Goal: Task Accomplishment & Management: Manage account settings

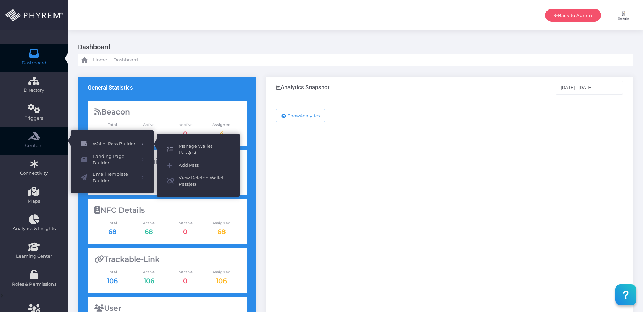
click at [183, 147] on span "Manage Wallet Pass(es)" at bounding box center [204, 149] width 51 height 13
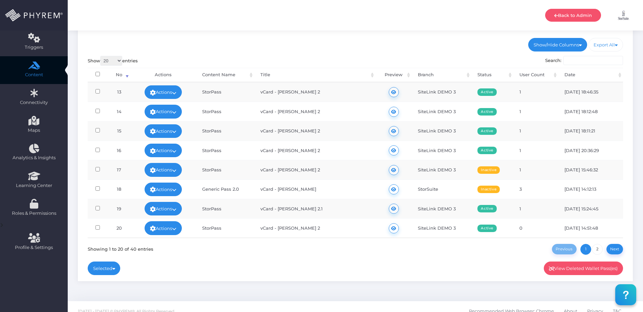
scroll to position [80, 0]
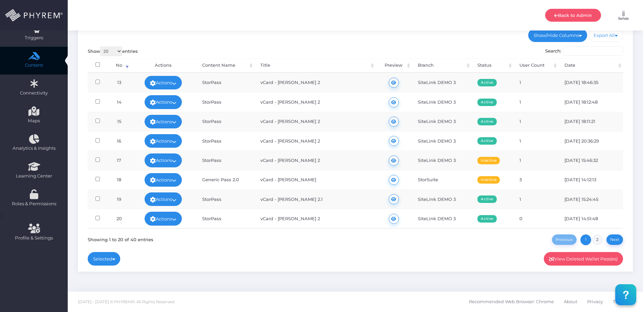
click at [601, 239] on link "2" at bounding box center [597, 239] width 11 height 11
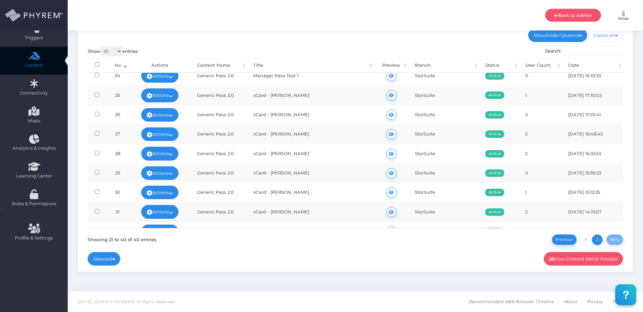
scroll to position [0, 0]
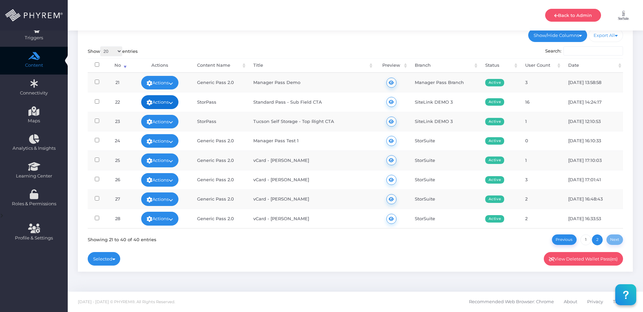
click at [158, 100] on link "Actions" at bounding box center [159, 102] width 37 height 14
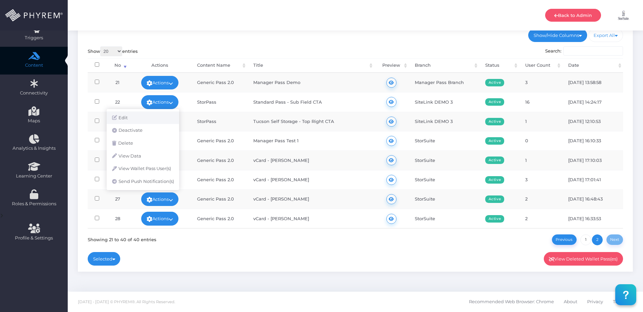
click at [128, 117] on link "Edit" at bounding box center [143, 117] width 73 height 13
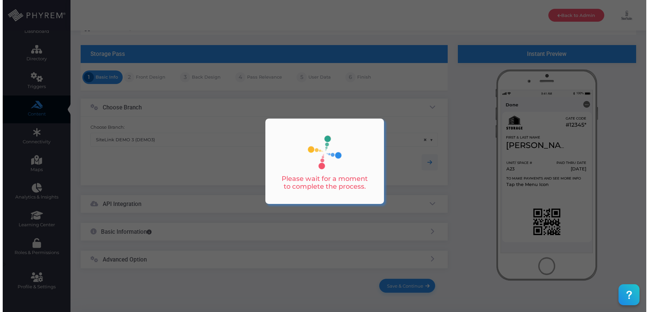
scroll to position [40, 0]
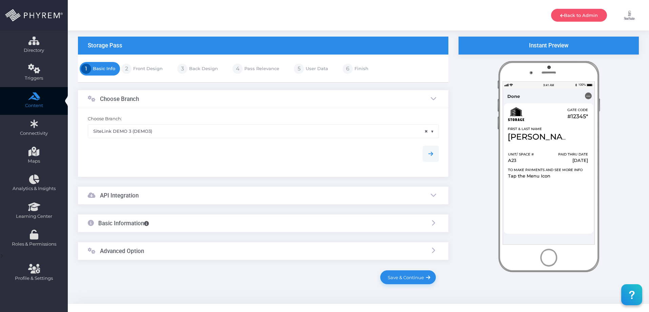
click at [146, 69] on link "Front Design" at bounding box center [146, 68] width 31 height 11
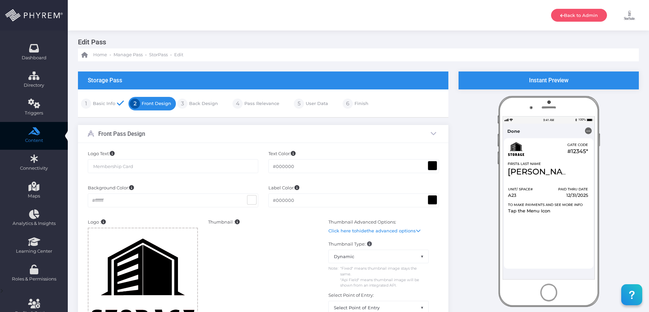
scroll to position [0, 0]
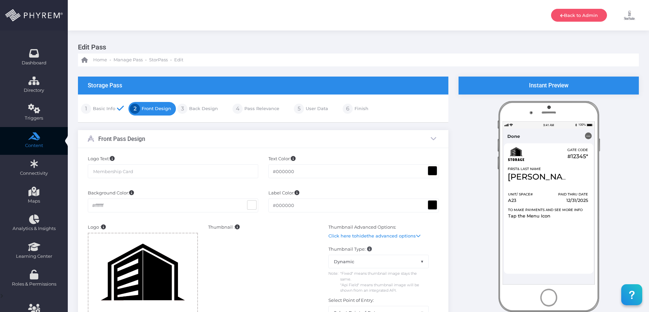
click at [205, 111] on link "Back Design" at bounding box center [202, 108] width 30 height 11
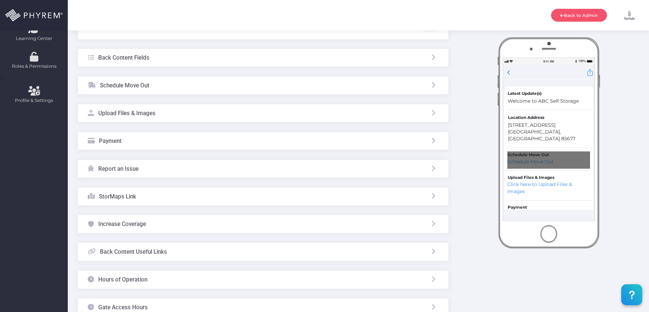
scroll to position [213, 0]
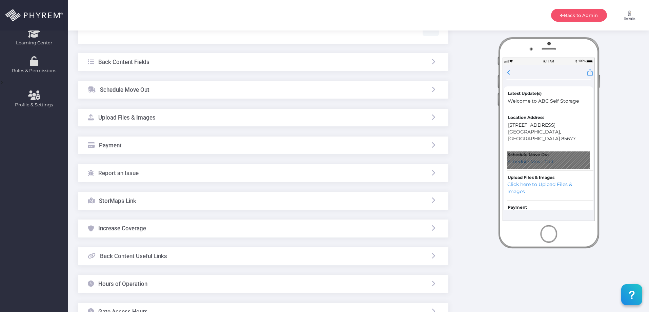
click at [153, 91] on div "Schedule Move Out" at bounding box center [263, 90] width 370 height 18
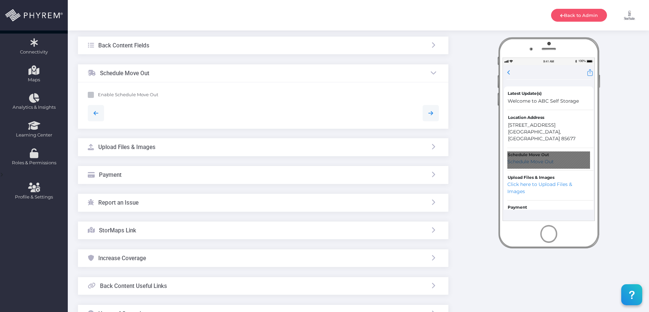
scroll to position [118, 0]
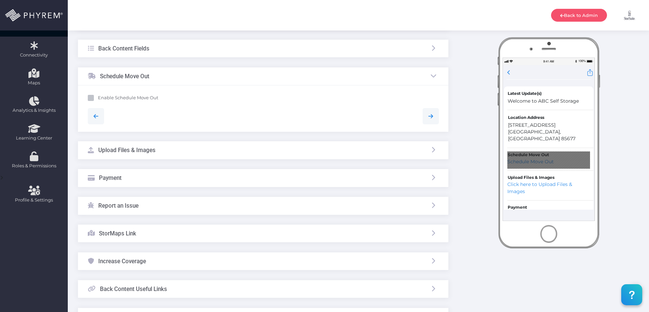
click at [170, 152] on div "Upload Files & Images" at bounding box center [263, 150] width 370 height 18
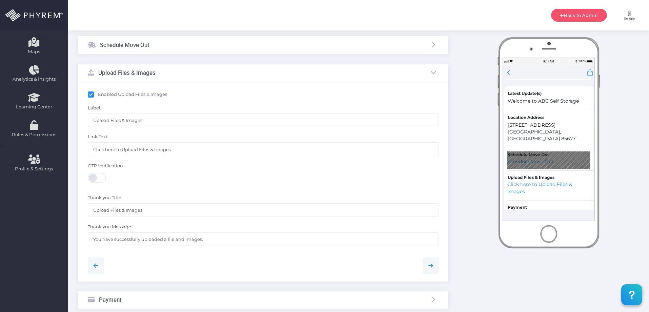
scroll to position [150, 0]
click at [178, 73] on div "Upload Files & Images" at bounding box center [263, 72] width 370 height 18
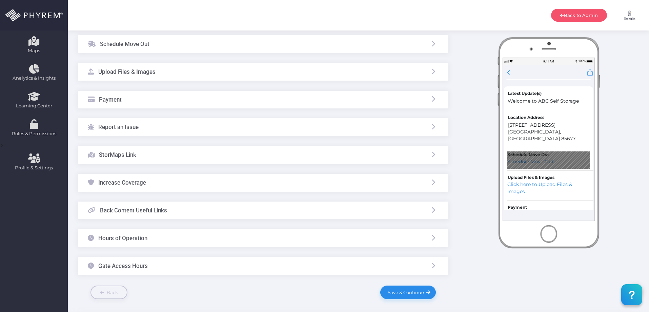
click at [174, 129] on div "Report an Issue" at bounding box center [263, 127] width 370 height 18
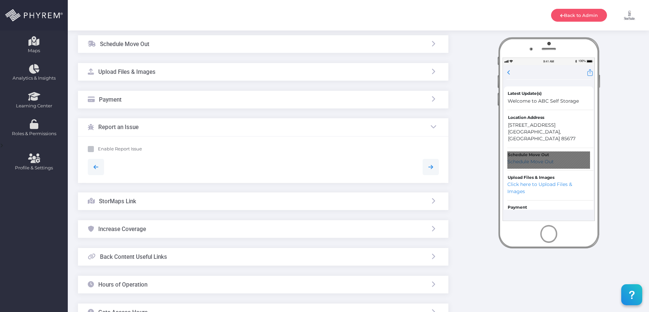
click at [188, 127] on div "Report an Issue" at bounding box center [263, 127] width 370 height 18
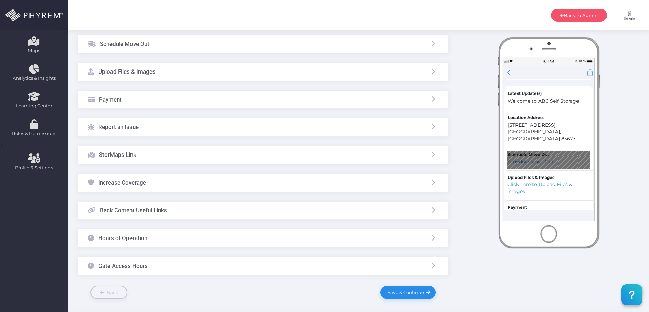
scroll to position [178, 0]
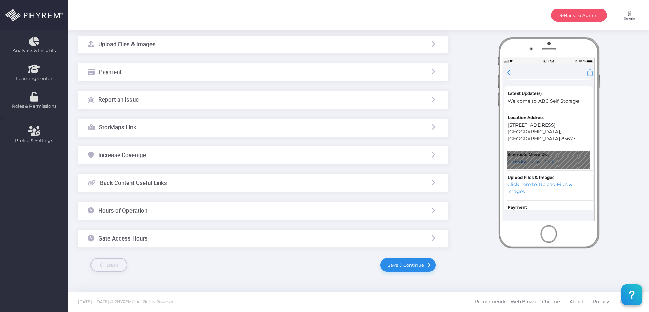
click at [181, 153] on div "Increase Coverage" at bounding box center [263, 155] width 370 height 18
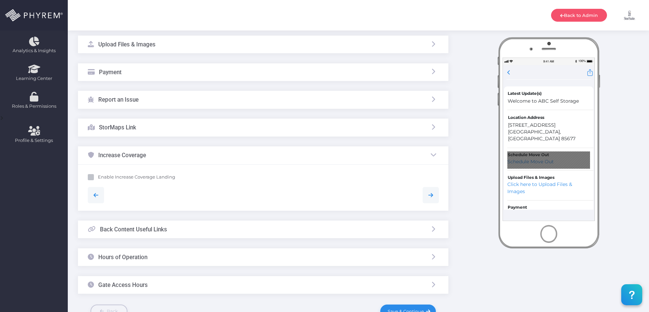
click at [214, 160] on div "Increase Coverage" at bounding box center [263, 155] width 370 height 18
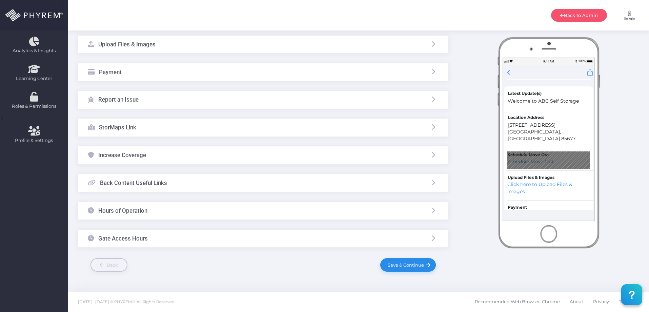
drag, startPoint x: 197, startPoint y: 207, endPoint x: 208, endPoint y: 213, distance: 13.1
click at [197, 207] on div "Hours of Operation" at bounding box center [263, 211] width 370 height 18
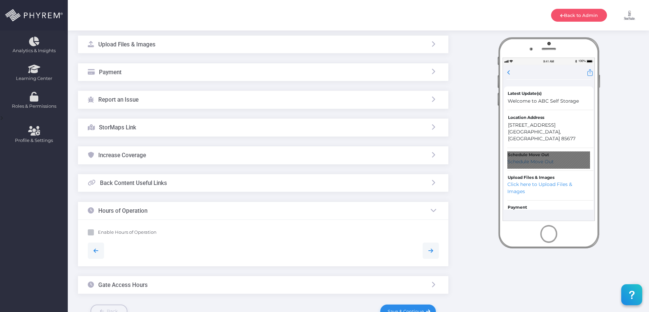
drag, startPoint x: 212, startPoint y: 211, endPoint x: 217, endPoint y: 230, distance: 18.8
click at [212, 211] on div "Hours of Operation" at bounding box center [263, 211] width 370 height 18
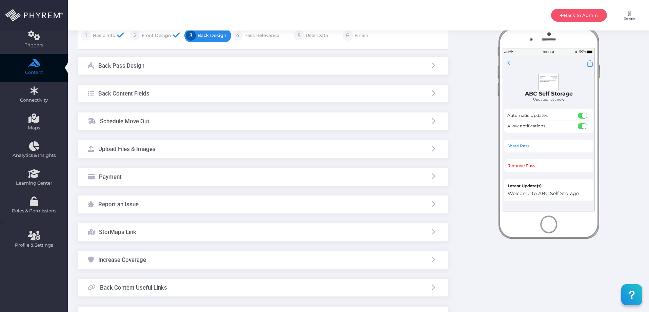
scroll to position [0, 0]
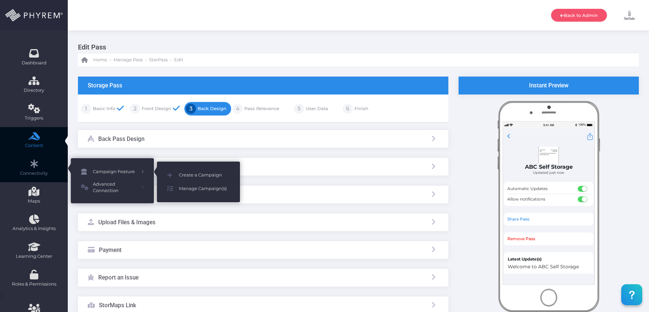
click at [107, 172] on span "Campaign Feature" at bounding box center [115, 171] width 44 height 9
click at [190, 188] on span "Manage Campaign(s)" at bounding box center [204, 188] width 51 height 9
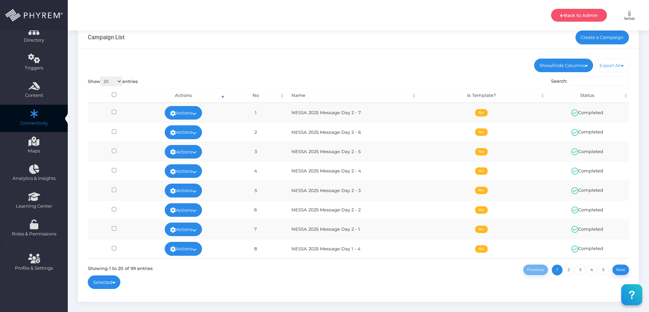
scroll to position [45, 0]
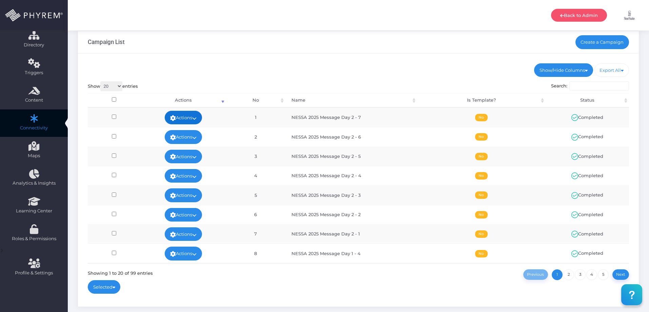
click at [184, 117] on link "Actions" at bounding box center [183, 118] width 37 height 14
click at [274, 79] on div "Show/Hide Columns No Name Is Template? Status DONE" at bounding box center [358, 180] width 561 height 253
click at [605, 50] on div "Create a Campaign" at bounding box center [602, 42] width 54 height 22
click at [604, 40] on link "Create a Campaign" at bounding box center [602, 42] width 54 height 14
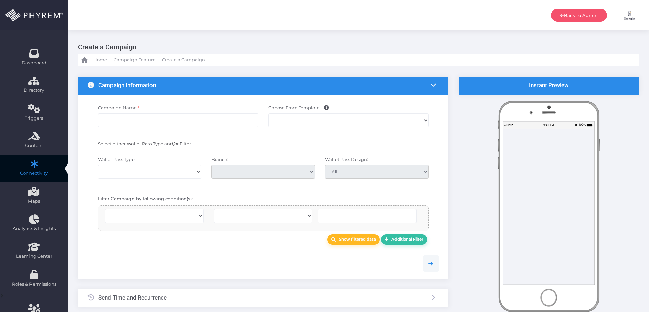
select select
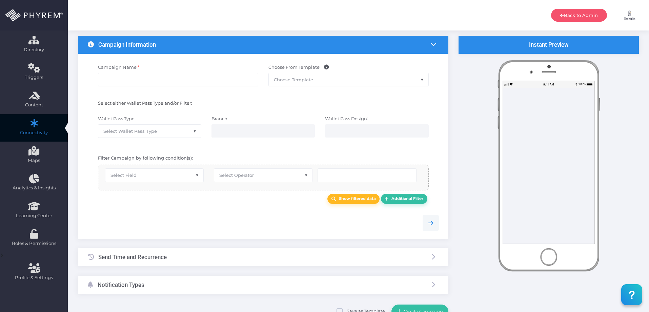
scroll to position [46, 0]
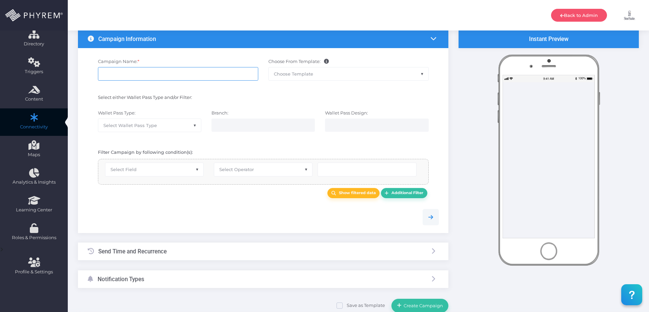
click at [218, 79] on input "Campaign Name: *" at bounding box center [178, 74] width 160 height 14
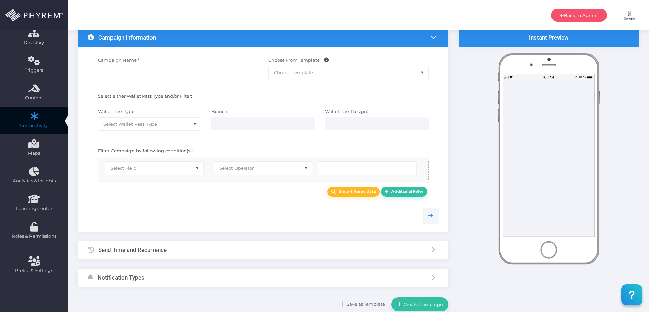
click at [181, 254] on div "Send Time and Recurrence" at bounding box center [263, 250] width 370 height 18
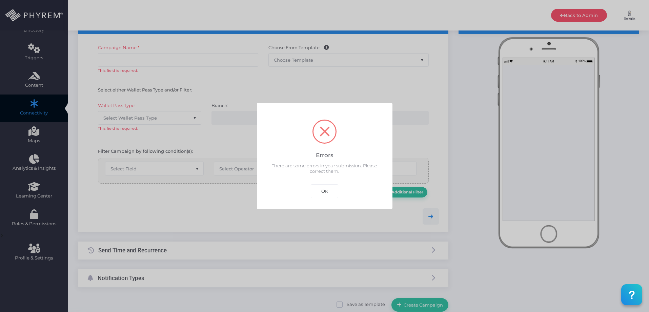
drag, startPoint x: 319, startPoint y: 191, endPoint x: 292, endPoint y: 208, distance: 31.5
click at [319, 191] on button "OK" at bounding box center [325, 191] width 28 height 14
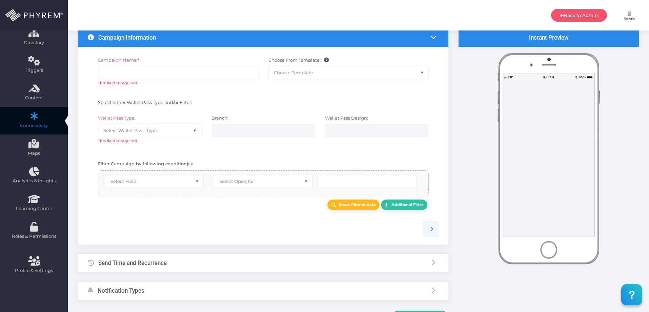
scroll to position [35, 0]
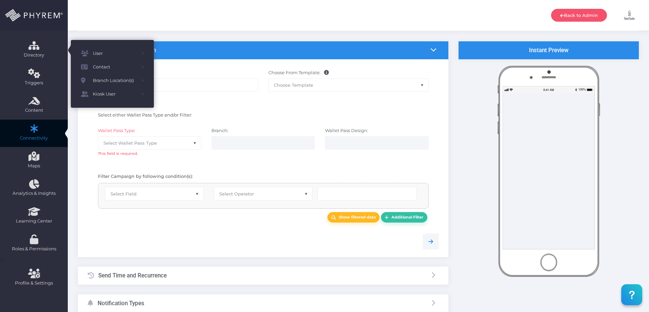
click at [37, 21] on img at bounding box center [34, 15] width 58 height 12
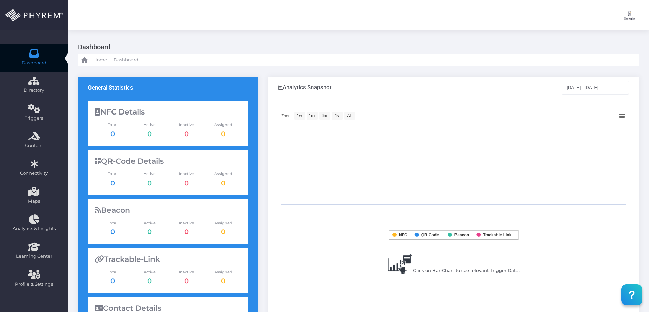
click at [327, 71] on div "General Statistics NFC Details Total 0 Active 0 Inactive 0 0 Total" at bounding box center [358, 243] width 581 height 354
